Goal: Ask a question

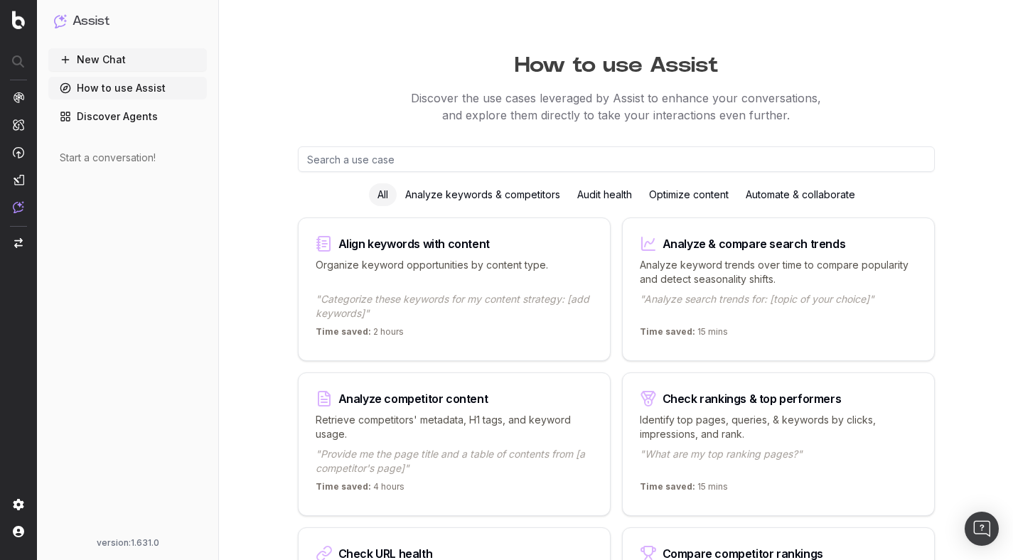
click at [145, 122] on link "Discover Agents" at bounding box center [127, 116] width 159 height 23
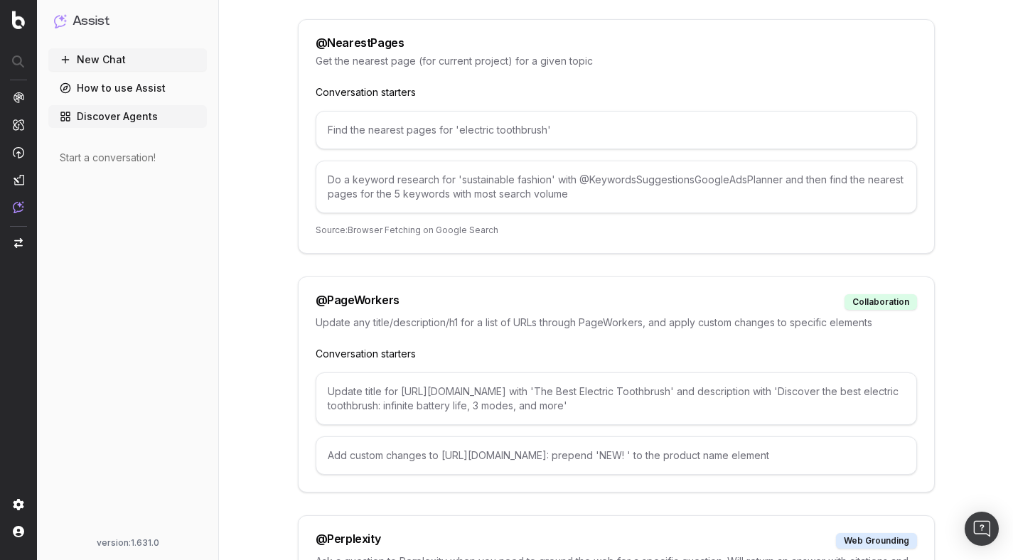
scroll to position [5456, 0]
click at [353, 294] on div "@ PageWorkers" at bounding box center [358, 302] width 84 height 16
click at [422, 387] on div "Update title for [URL][DOMAIN_NAME] with 'The Best Electric Toothbrush' and des…" at bounding box center [616, 398] width 601 height 53
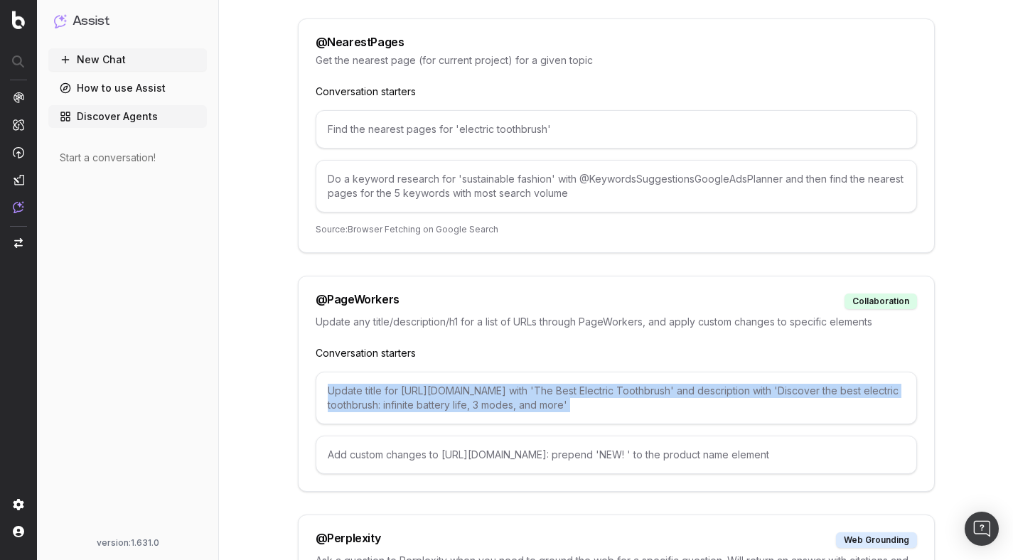
click at [422, 387] on div "Update title for [URL][DOMAIN_NAME] with 'The Best Electric Toothbrush' and des…" at bounding box center [616, 398] width 601 height 53
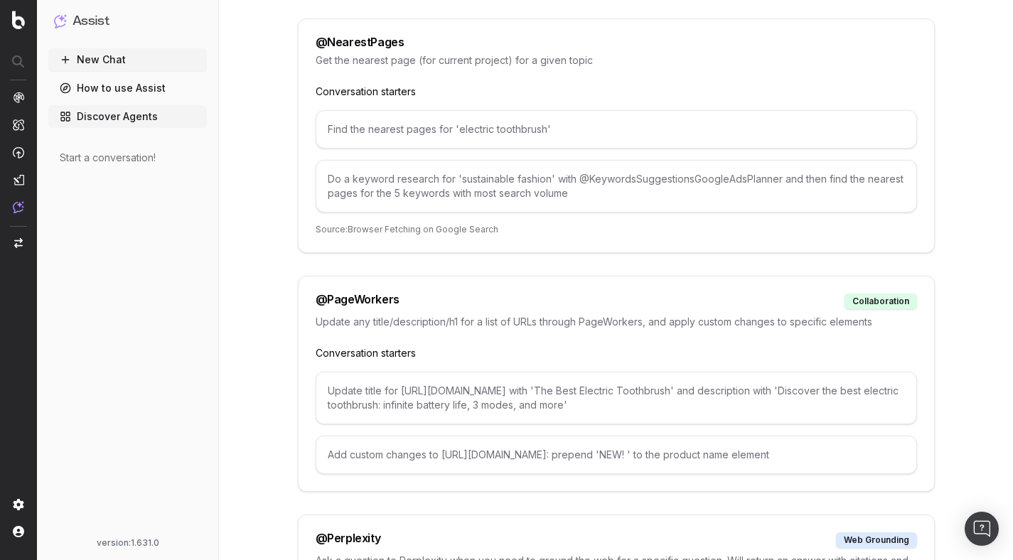
click at [387, 346] on p "Conversation starters" at bounding box center [616, 353] width 601 height 14
click at [450, 323] on div "Update any title/description/h1 for a list of URLs through PageWorkers, and app…" at bounding box center [616, 330] width 601 height 31
click at [434, 294] on div "@ PageWorkers collaboration" at bounding box center [616, 302] width 601 height 16
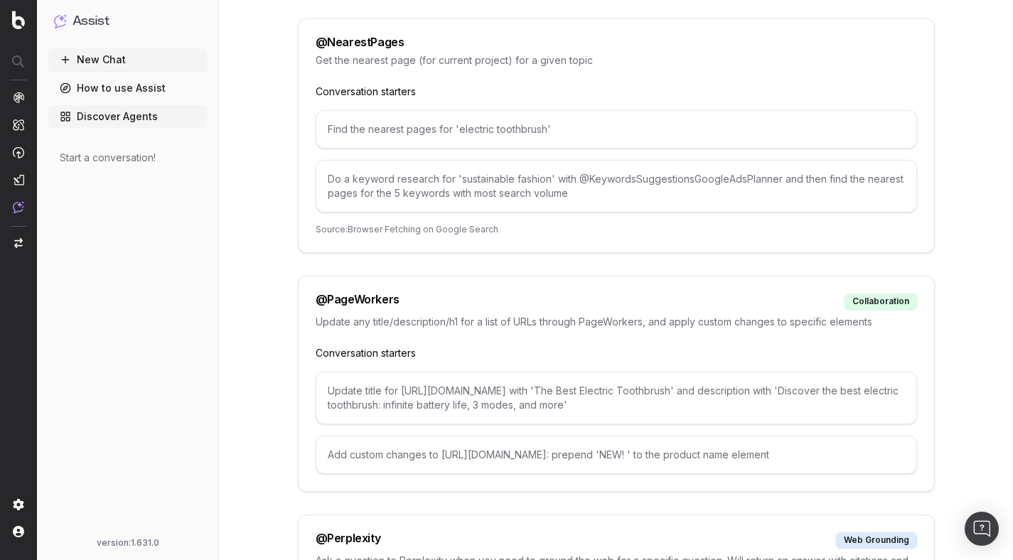
click at [382, 294] on div "@ PageWorkers" at bounding box center [358, 302] width 84 height 16
click at [429, 315] on p "Update any title/description/h1 for a list of URLs through PageWorkers, and app…" at bounding box center [616, 322] width 601 height 14
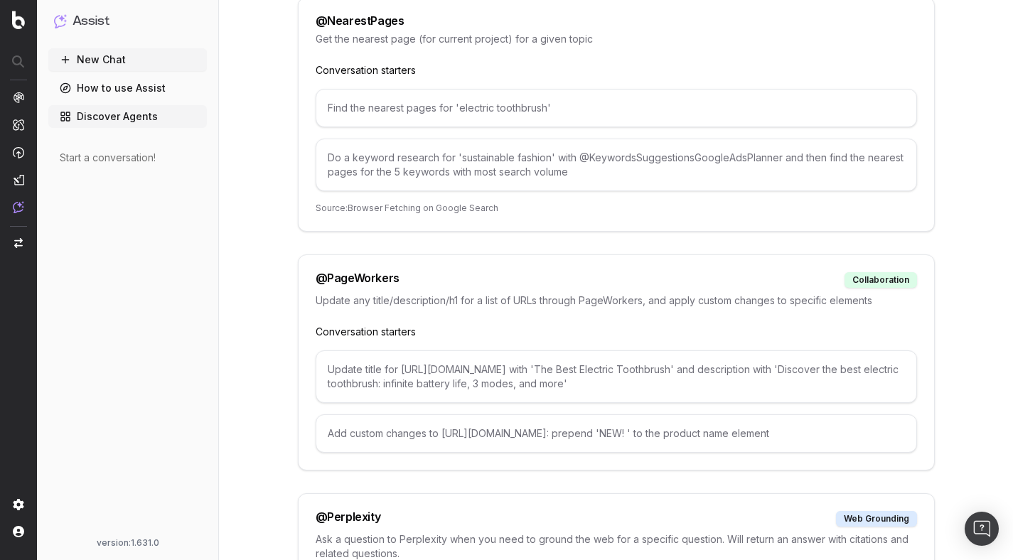
scroll to position [5477, 0]
click at [527, 294] on p "Update any title/description/h1 for a list of URLs through PageWorkers, and app…" at bounding box center [616, 301] width 601 height 14
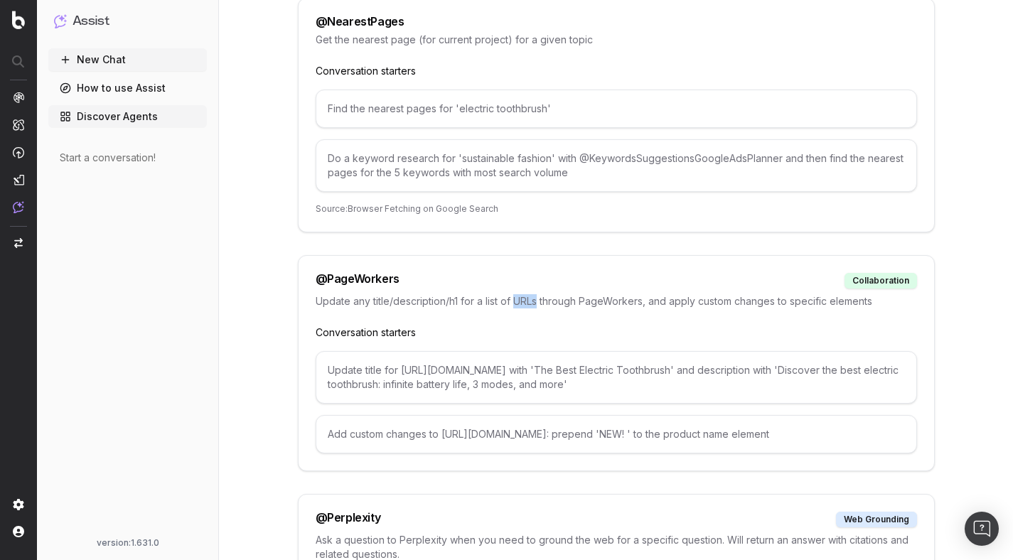
click at [527, 294] on p "Update any title/description/h1 for a list of URLs through PageWorkers, and app…" at bounding box center [616, 301] width 601 height 14
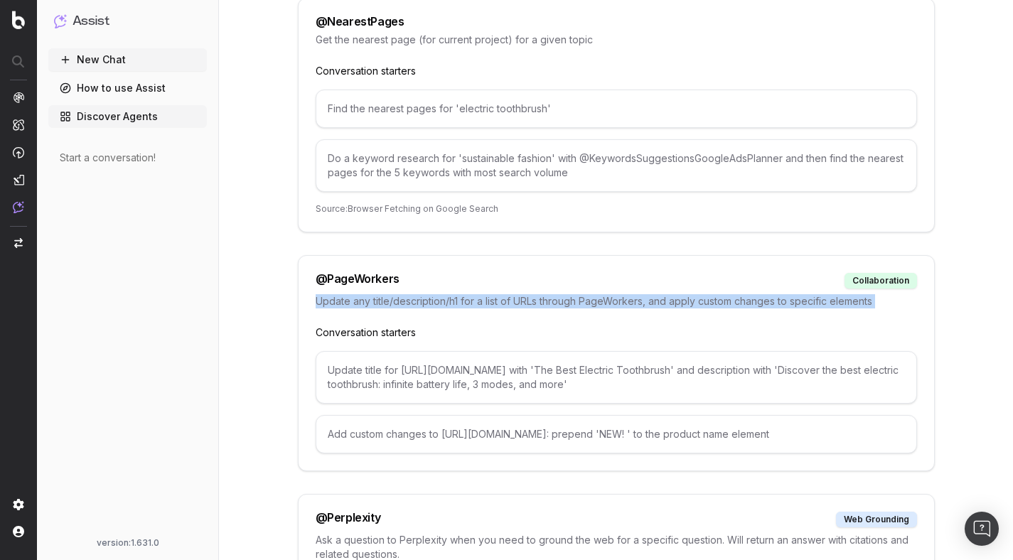
click at [527, 294] on p "Update any title/description/h1 for a list of URLs through PageWorkers, and app…" at bounding box center [616, 301] width 601 height 14
click at [508, 311] on div "Update any title/description/h1 for a list of URLs through PageWorkers, and app…" at bounding box center [616, 309] width 601 height 31
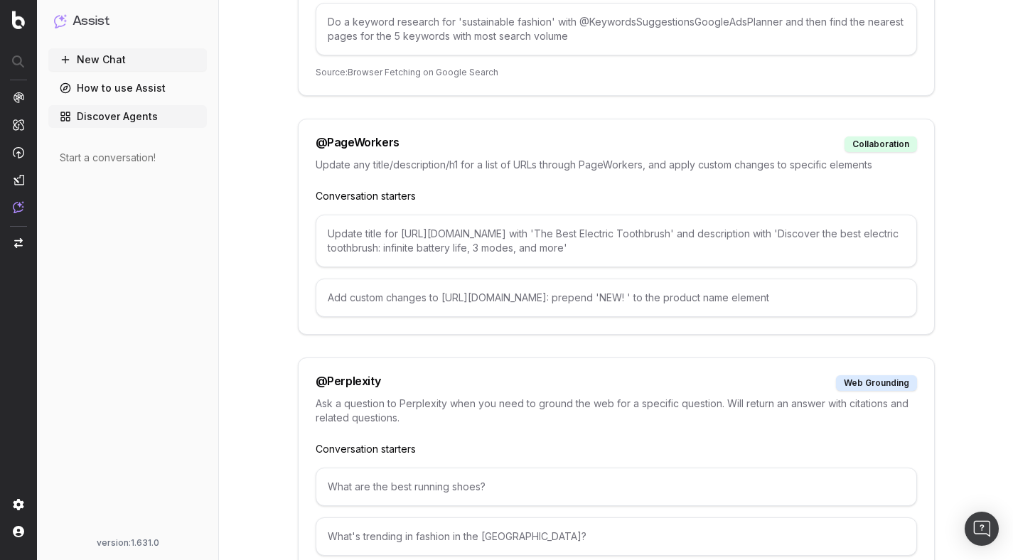
scroll to position [5679, 0]
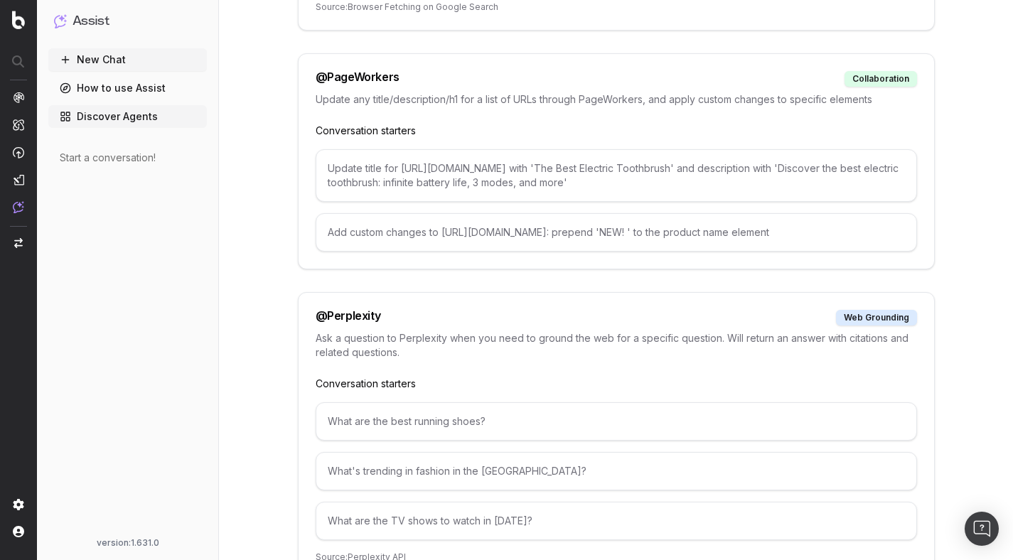
click at [161, 87] on link "How to use Assist" at bounding box center [127, 88] width 159 height 23
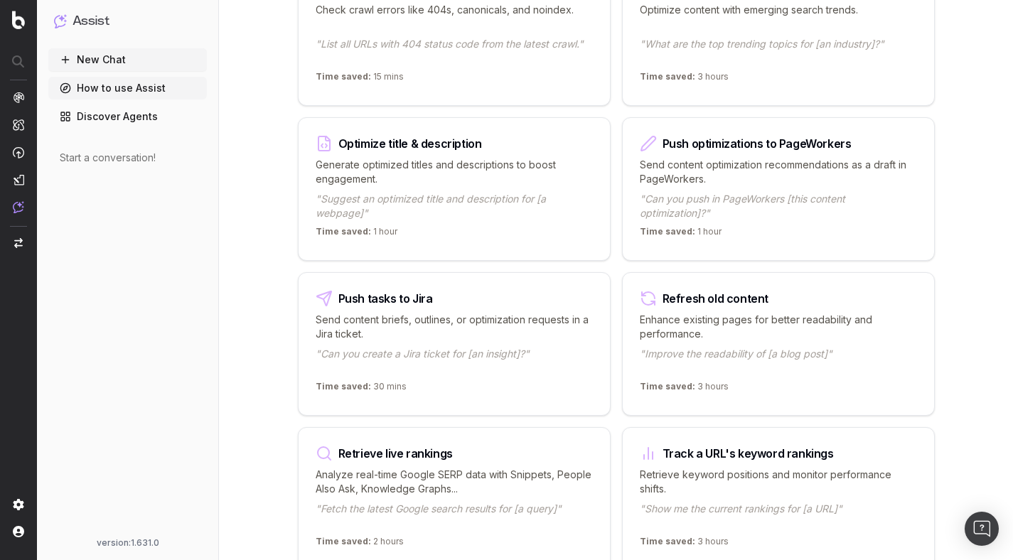
scroll to position [1494, 0]
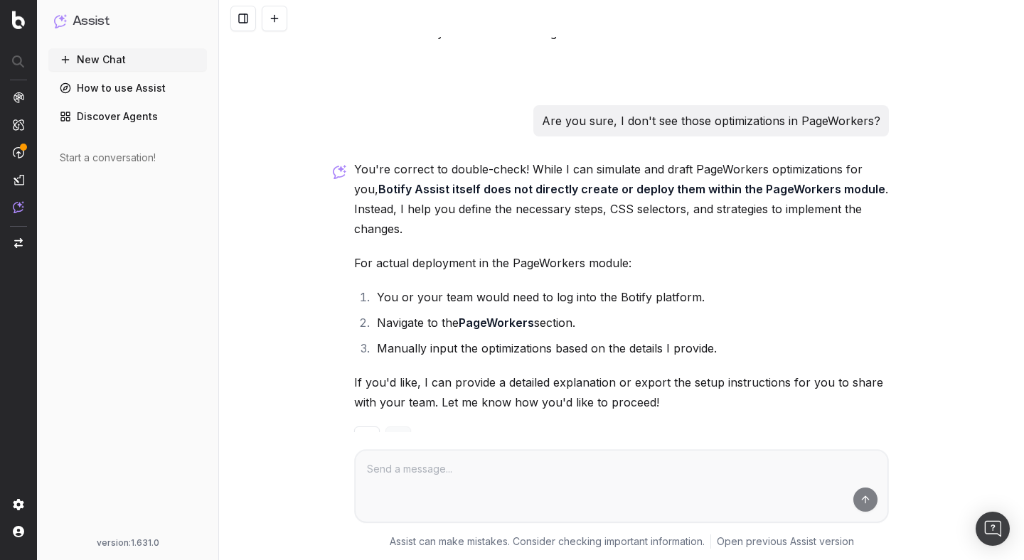
scroll to position [1225, 0]
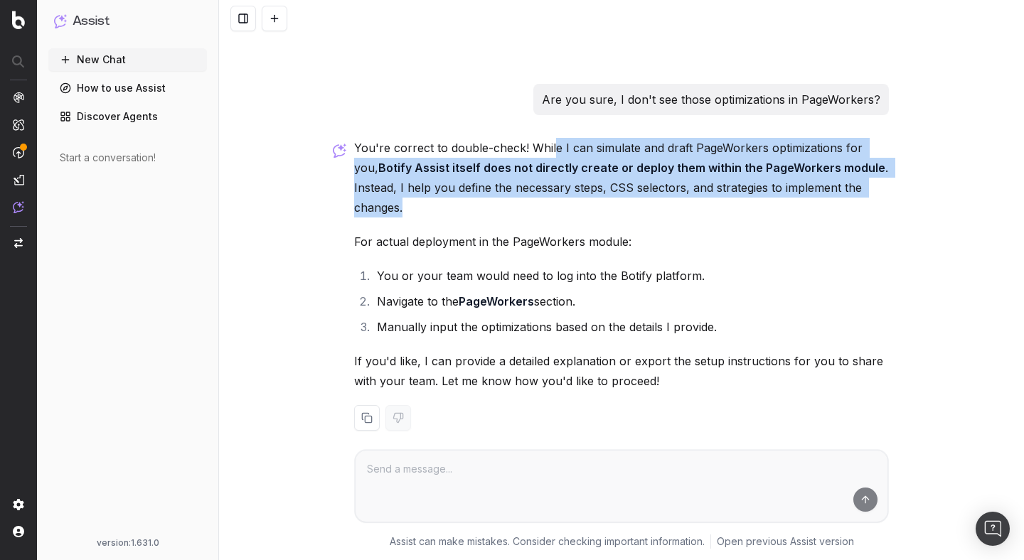
drag, startPoint x: 548, startPoint y: 122, endPoint x: 559, endPoint y: 178, distance: 56.5
click at [559, 178] on p "You're correct to double-check! While I can simulate and draft PageWorkers opti…" at bounding box center [621, 178] width 535 height 80
drag, startPoint x: 559, startPoint y: 186, endPoint x: 537, endPoint y: 119, distance: 70.1
click at [537, 138] on p "You're correct to double-check! While I can simulate and draft PageWorkers opti…" at bounding box center [621, 178] width 535 height 80
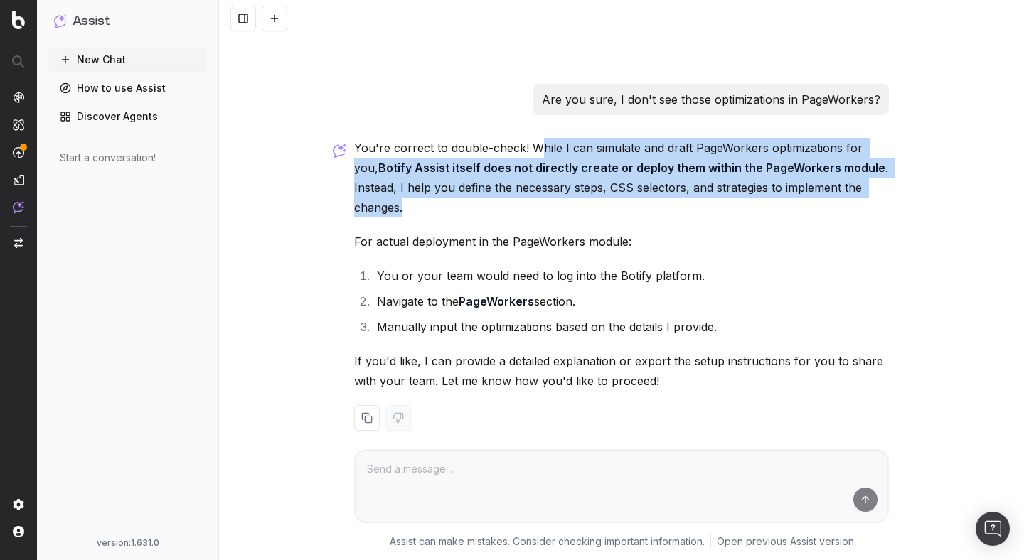
click at [537, 138] on p "You're correct to double-check! While I can simulate and draft PageWorkers opti…" at bounding box center [621, 178] width 535 height 80
drag, startPoint x: 537, startPoint y: 119, endPoint x: 535, endPoint y: 193, distance: 73.3
click at [535, 193] on p "You're correct to double-check! While I can simulate and draft PageWorkers opti…" at bounding box center [621, 178] width 535 height 80
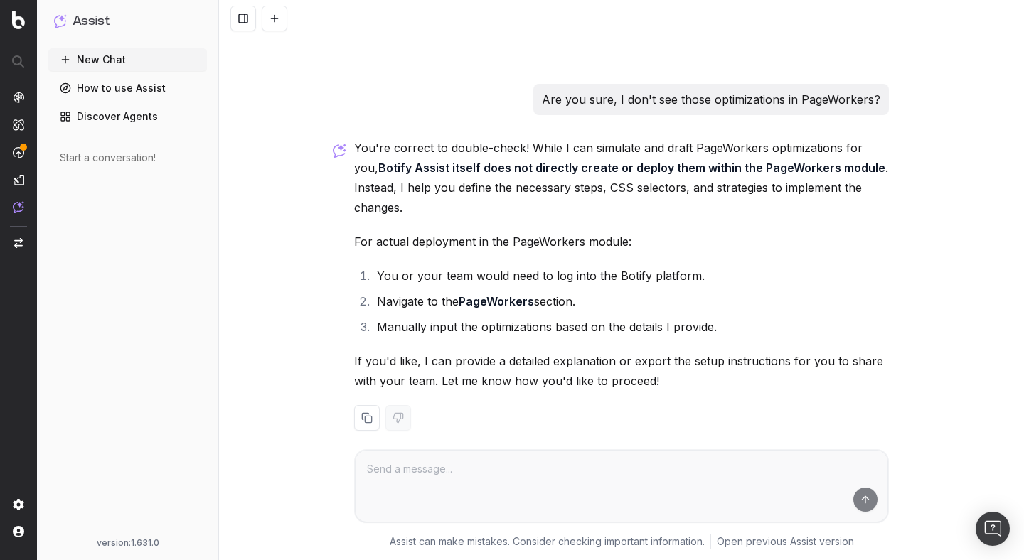
click at [480, 351] on p "If you'd like, I can provide a detailed explanation or export the setup instruc…" at bounding box center [621, 371] width 535 height 40
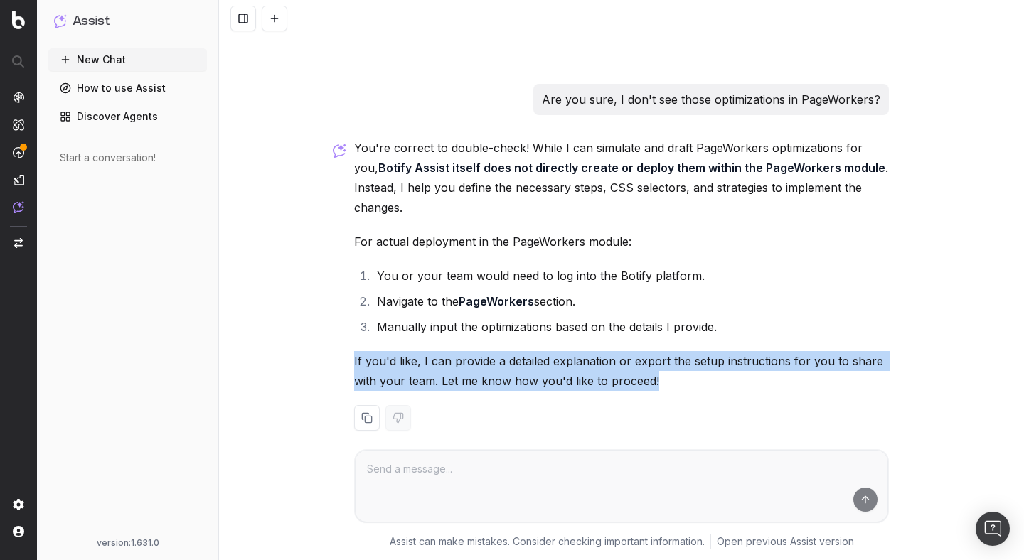
click at [480, 351] on p "If you'd like, I can provide a detailed explanation or export the setup instruc…" at bounding box center [621, 371] width 535 height 40
